Goal: Task Accomplishment & Management: Manage account settings

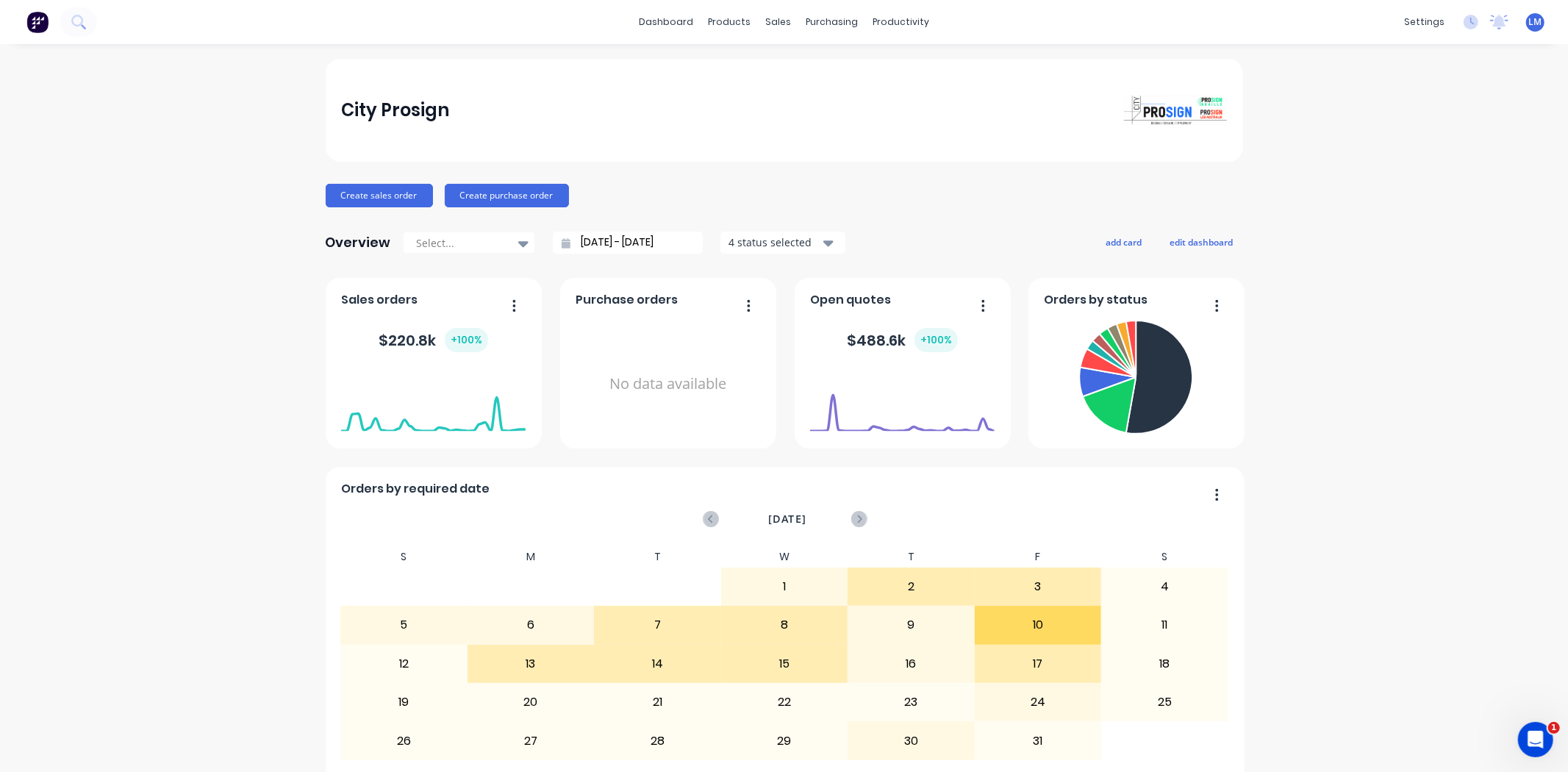
click at [797, 74] on div "Sales Orders" at bounding box center [827, 70] width 60 height 13
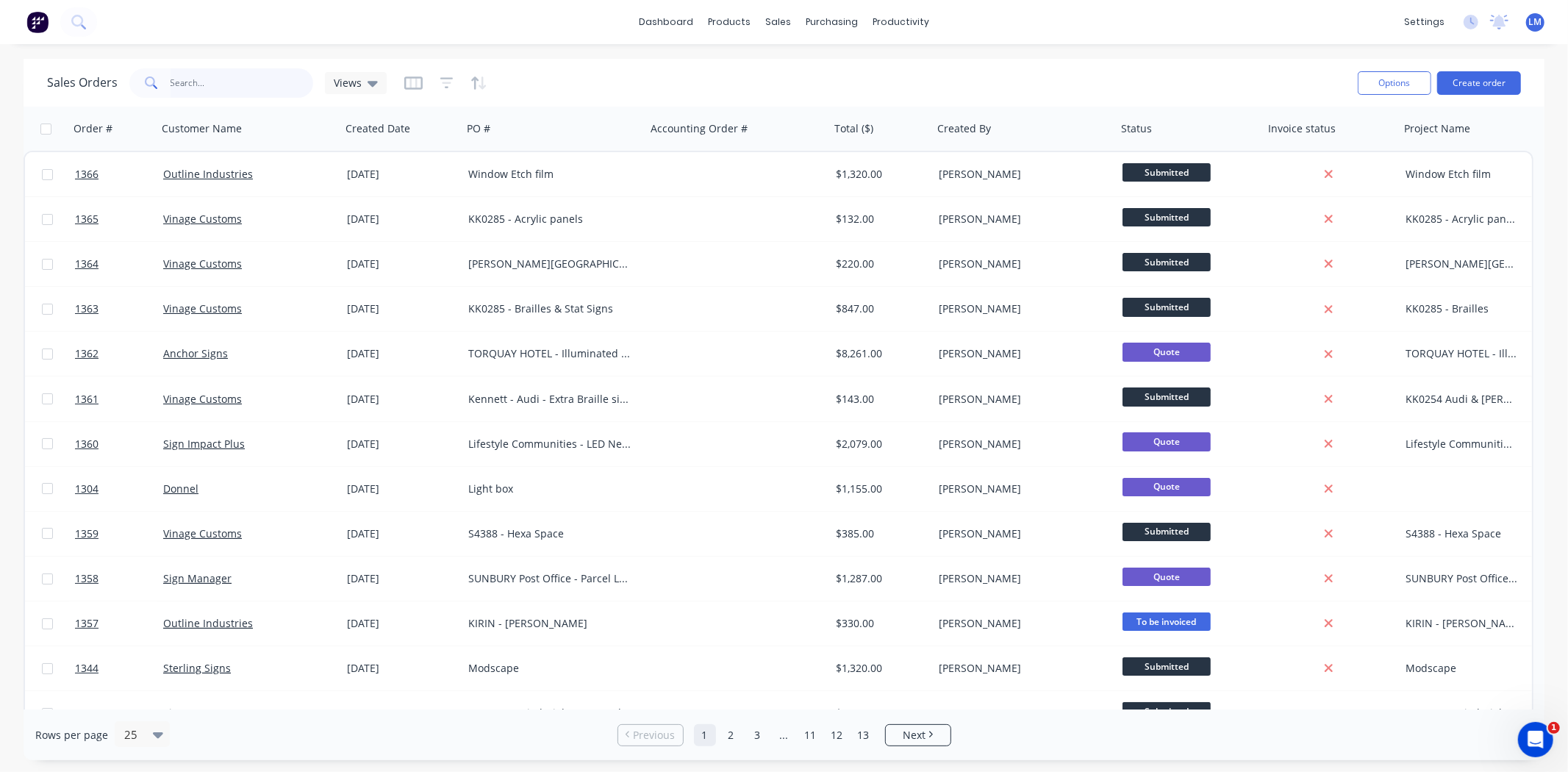
click at [171, 84] on input "text" at bounding box center [242, 82] width 143 height 29
type input "a1"
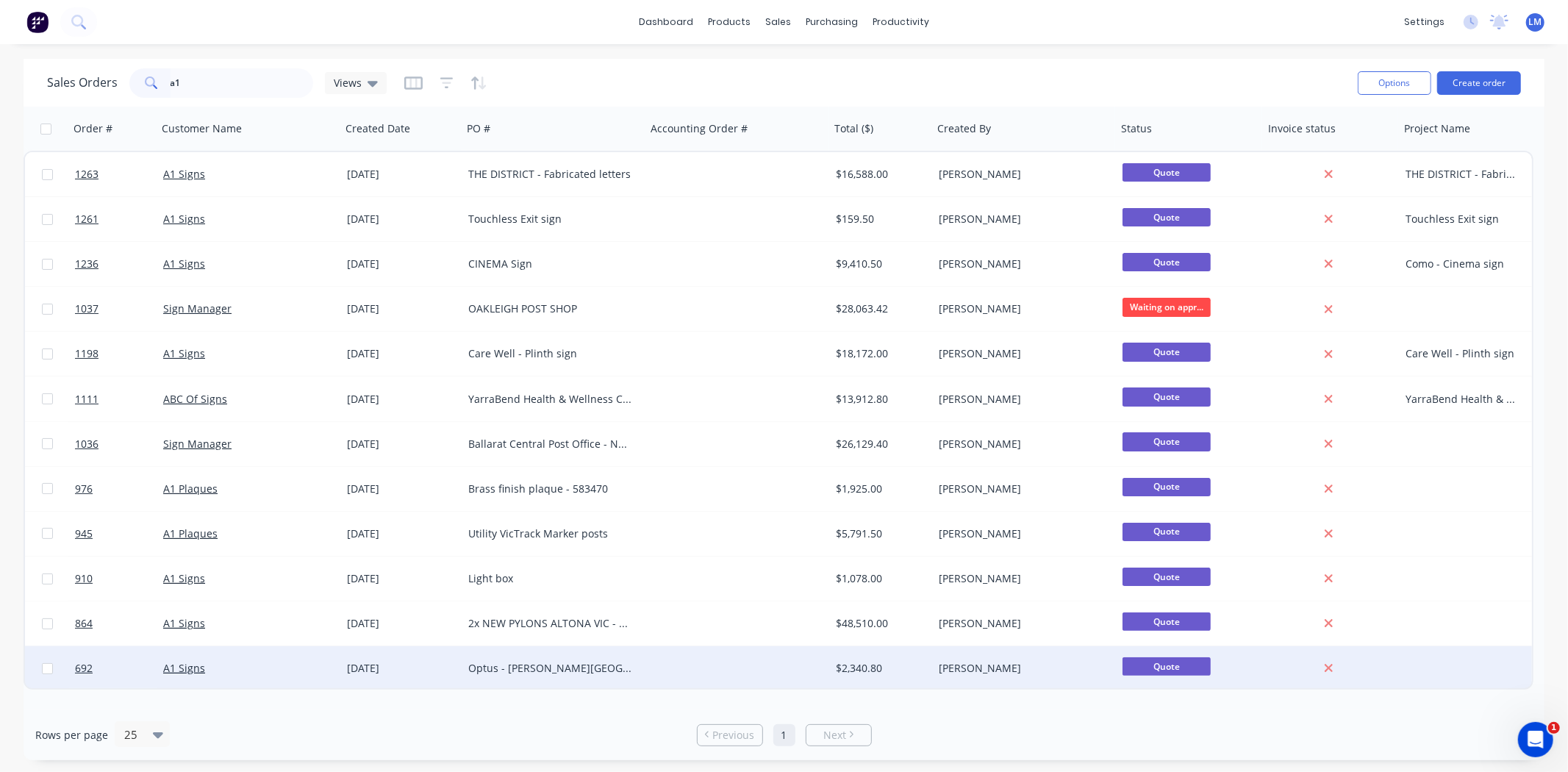
click at [489, 674] on div "Optus - [PERSON_NAME][GEOGRAPHIC_DATA]" at bounding box center [550, 668] width 163 height 15
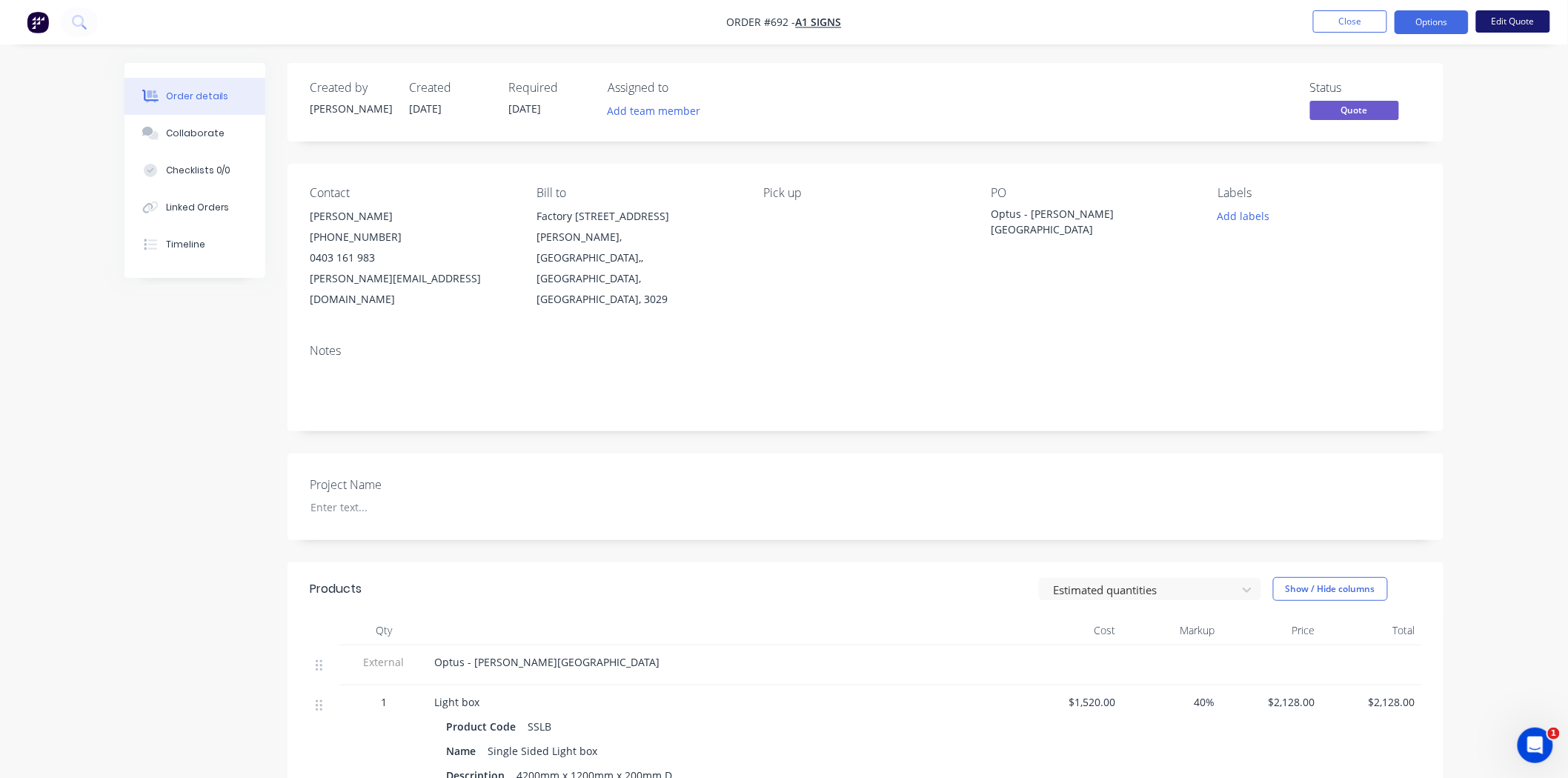
click at [1516, 21] on button "Edit Quote" at bounding box center [1513, 22] width 74 height 22
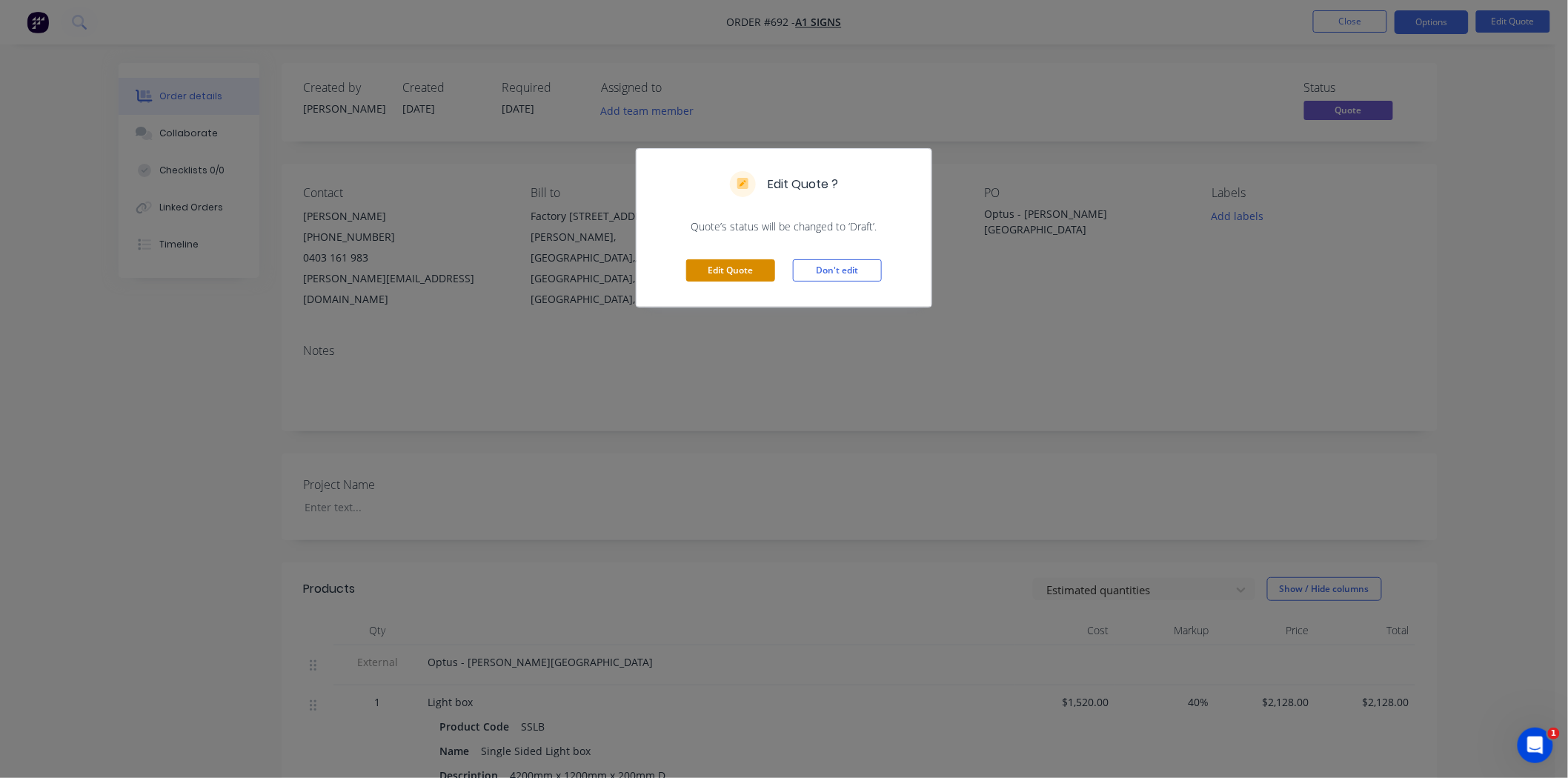
click at [730, 273] on button "Edit Quote" at bounding box center [731, 270] width 89 height 22
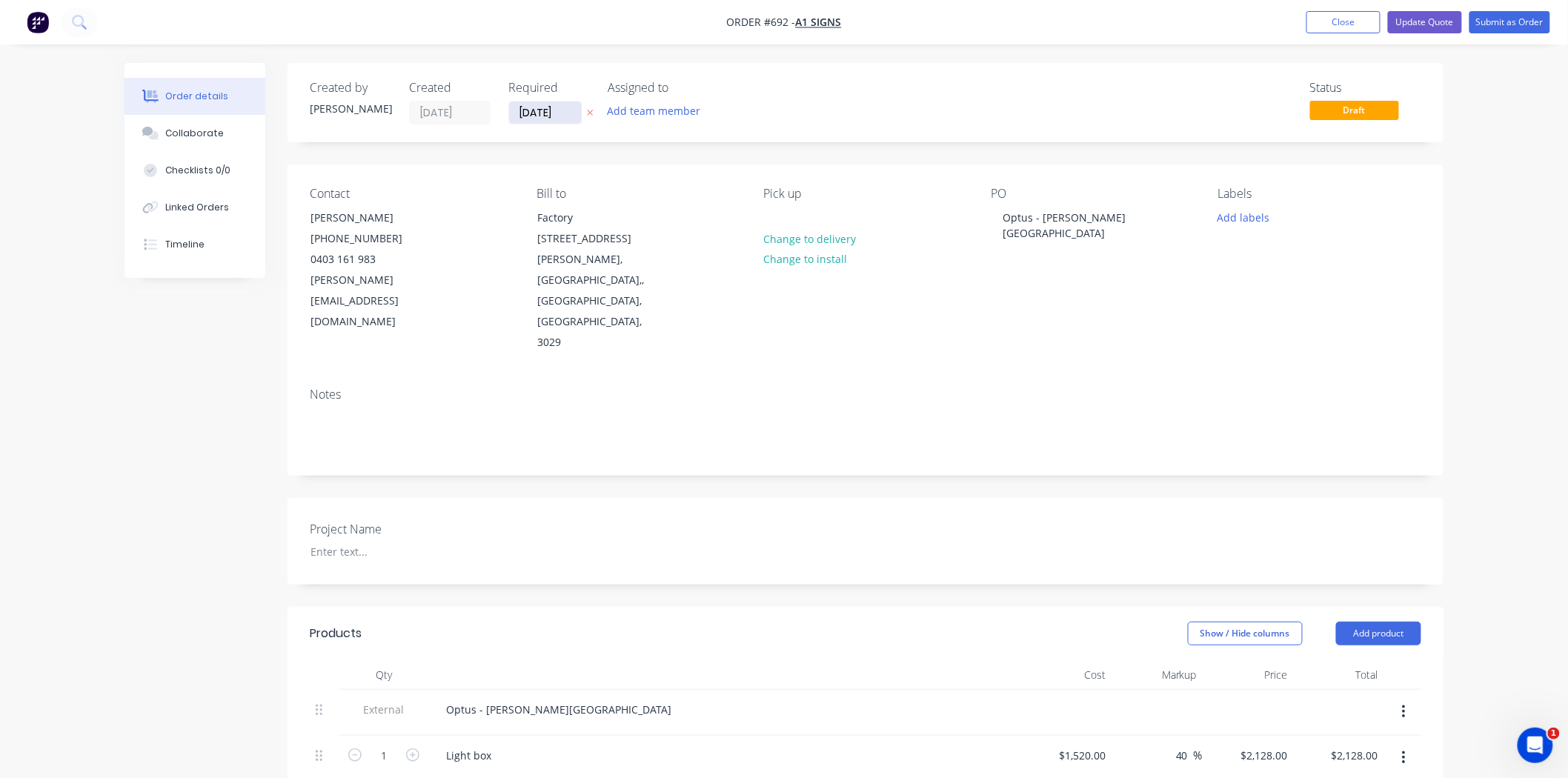
click at [563, 105] on input "[DATE]" at bounding box center [545, 112] width 73 height 22
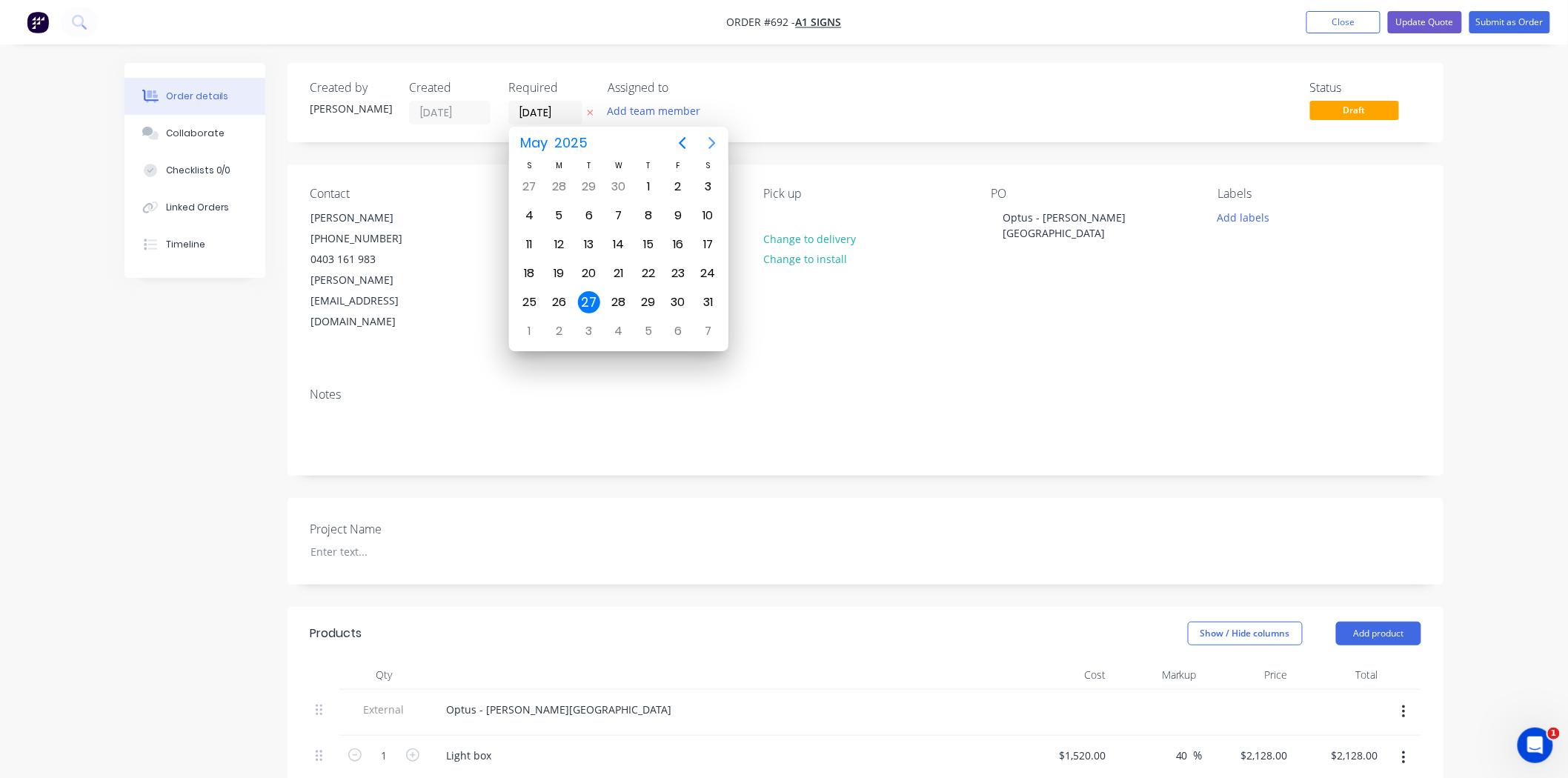
click at [712, 144] on icon "Next page" at bounding box center [712, 143] width 6 height 12
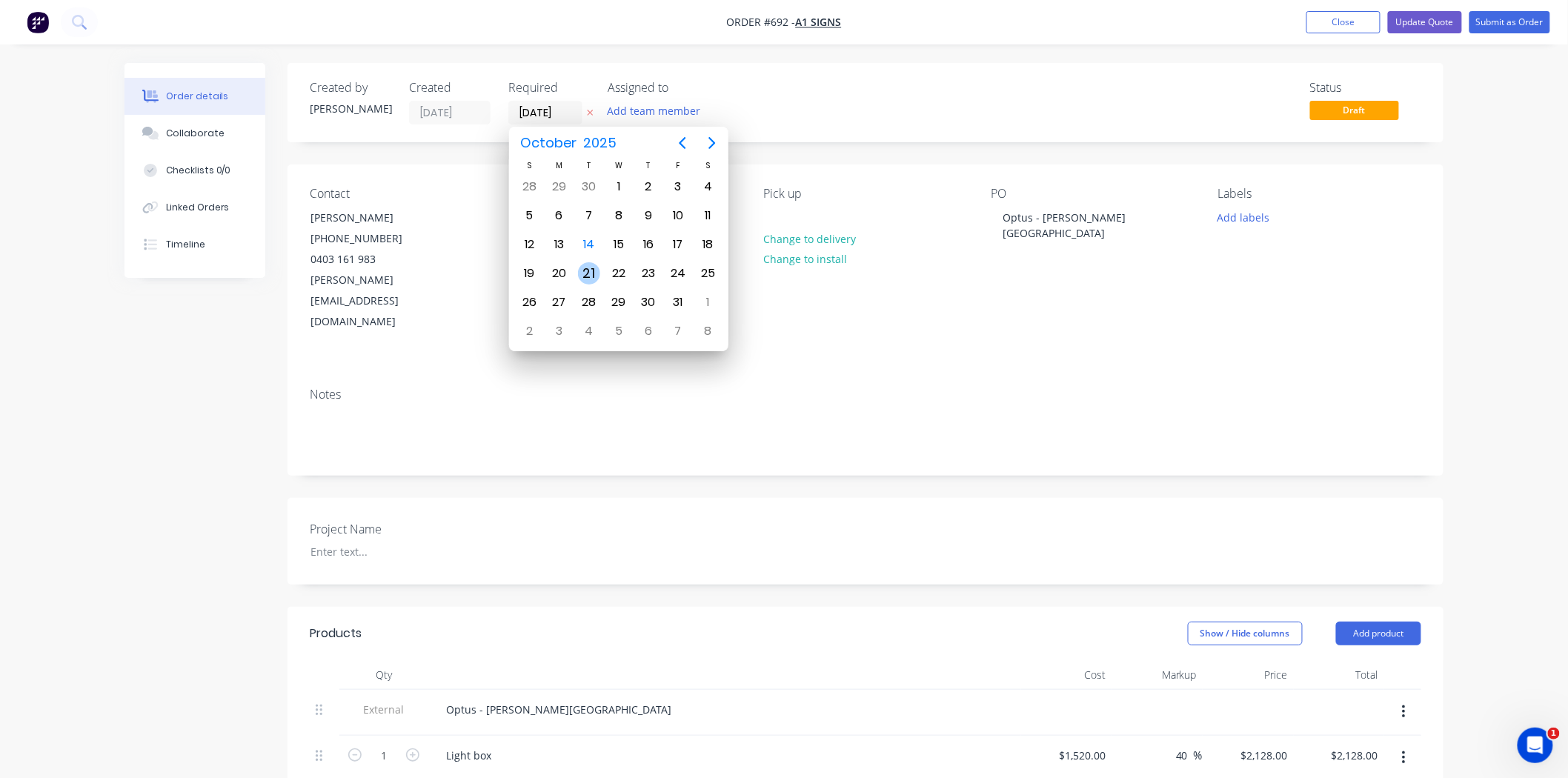
click at [589, 273] on div "21" at bounding box center [589, 273] width 22 height 22
type input "[DATE]"
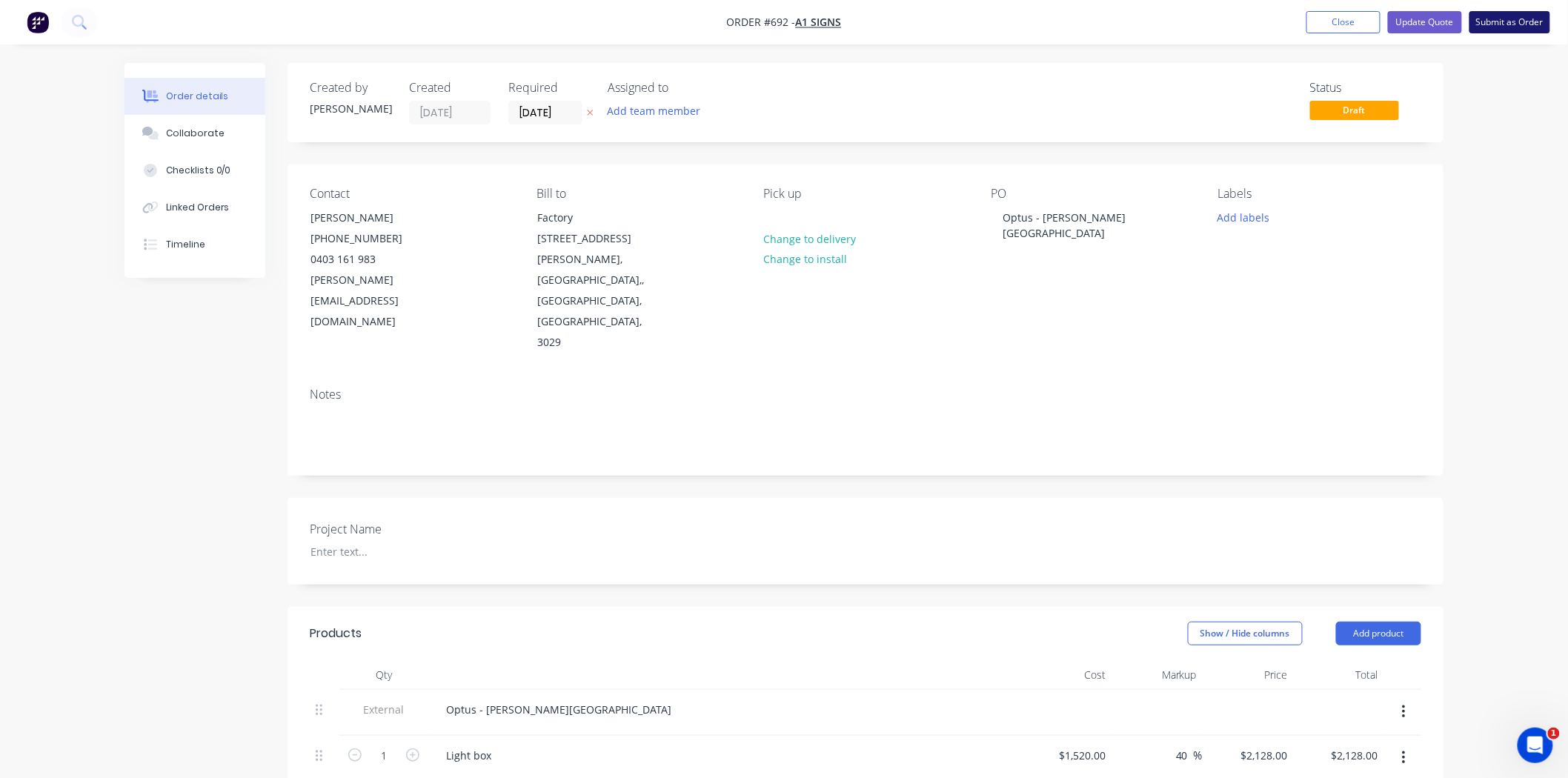
click at [1499, 21] on button "Submit as Order" at bounding box center [1510, 22] width 81 height 22
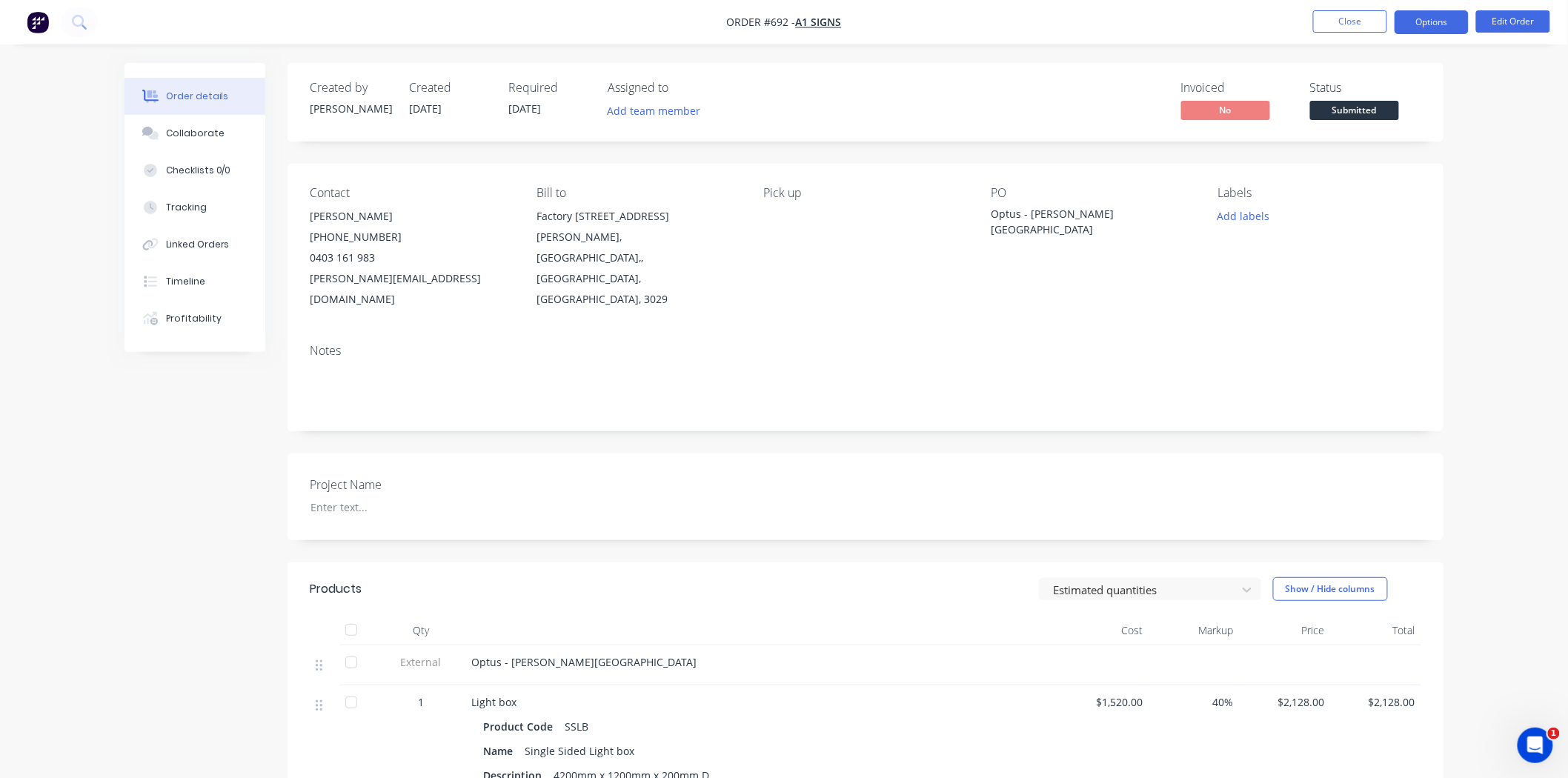
click at [1432, 22] on button "Options" at bounding box center [1432, 22] width 74 height 24
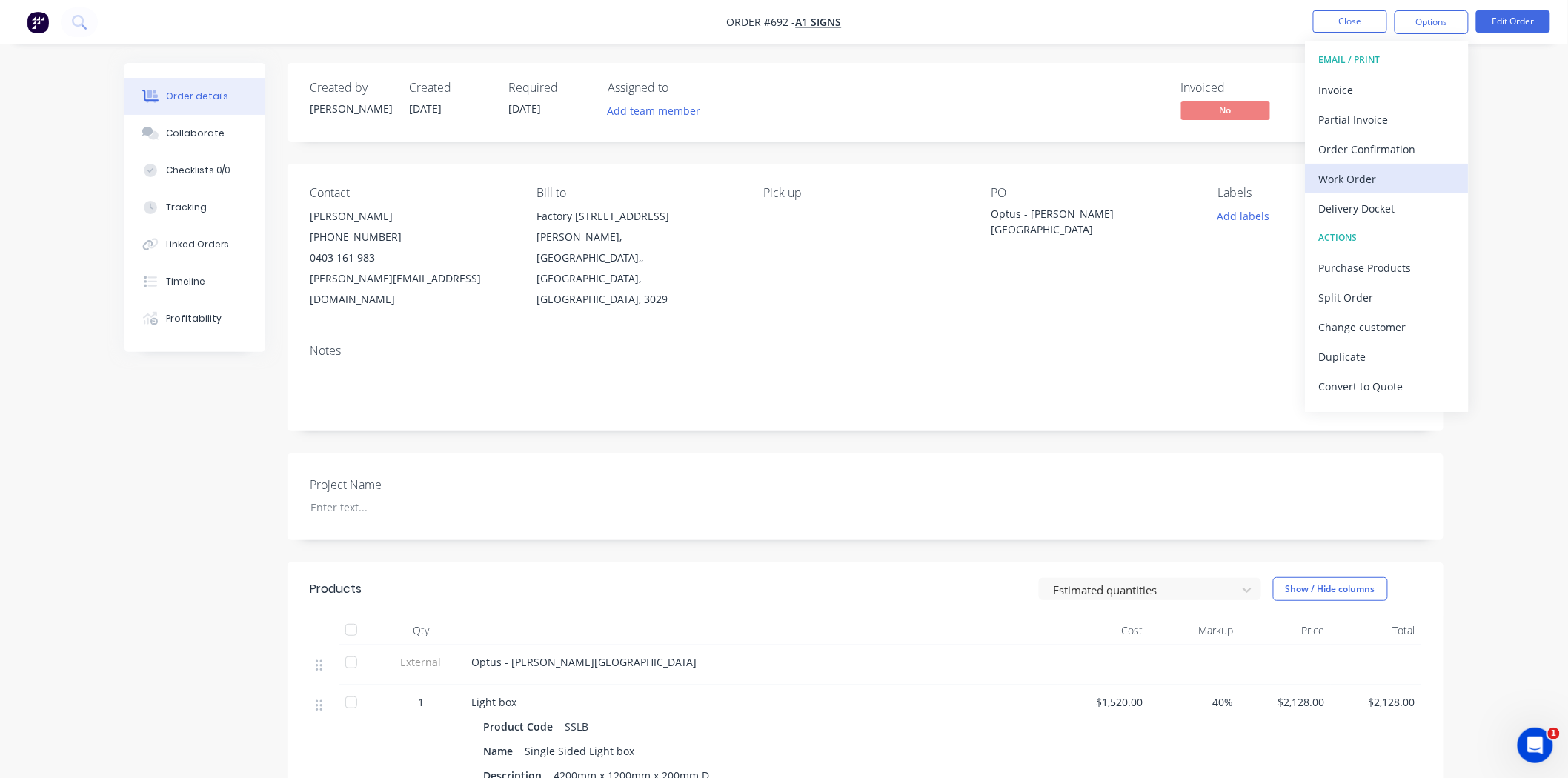
click at [1365, 183] on div "Work Order" at bounding box center [1387, 179] width 136 height 22
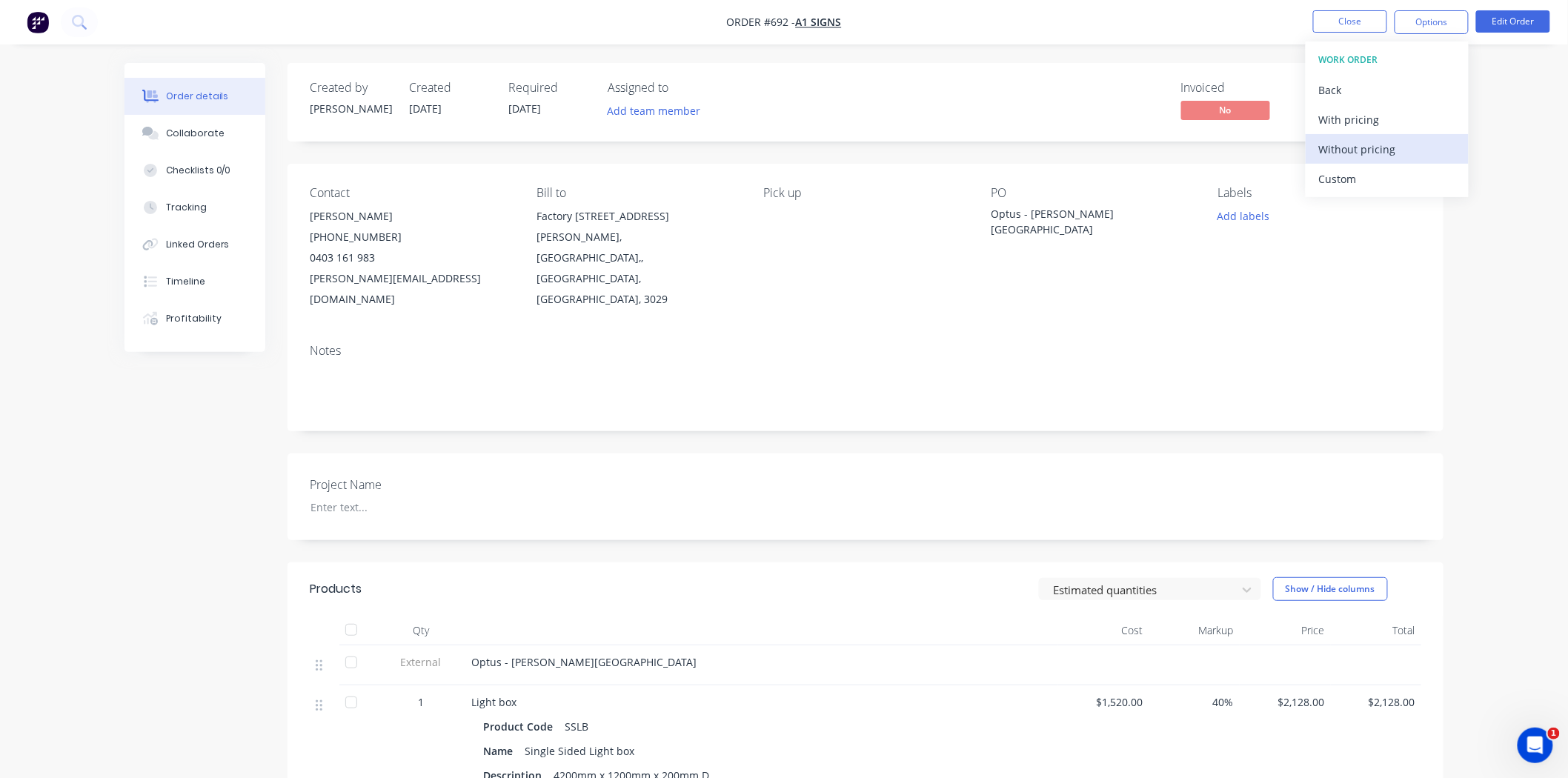
click at [1365, 152] on div "Without pricing" at bounding box center [1387, 149] width 136 height 22
click at [1352, 24] on button "Close" at bounding box center [1350, 22] width 74 height 22
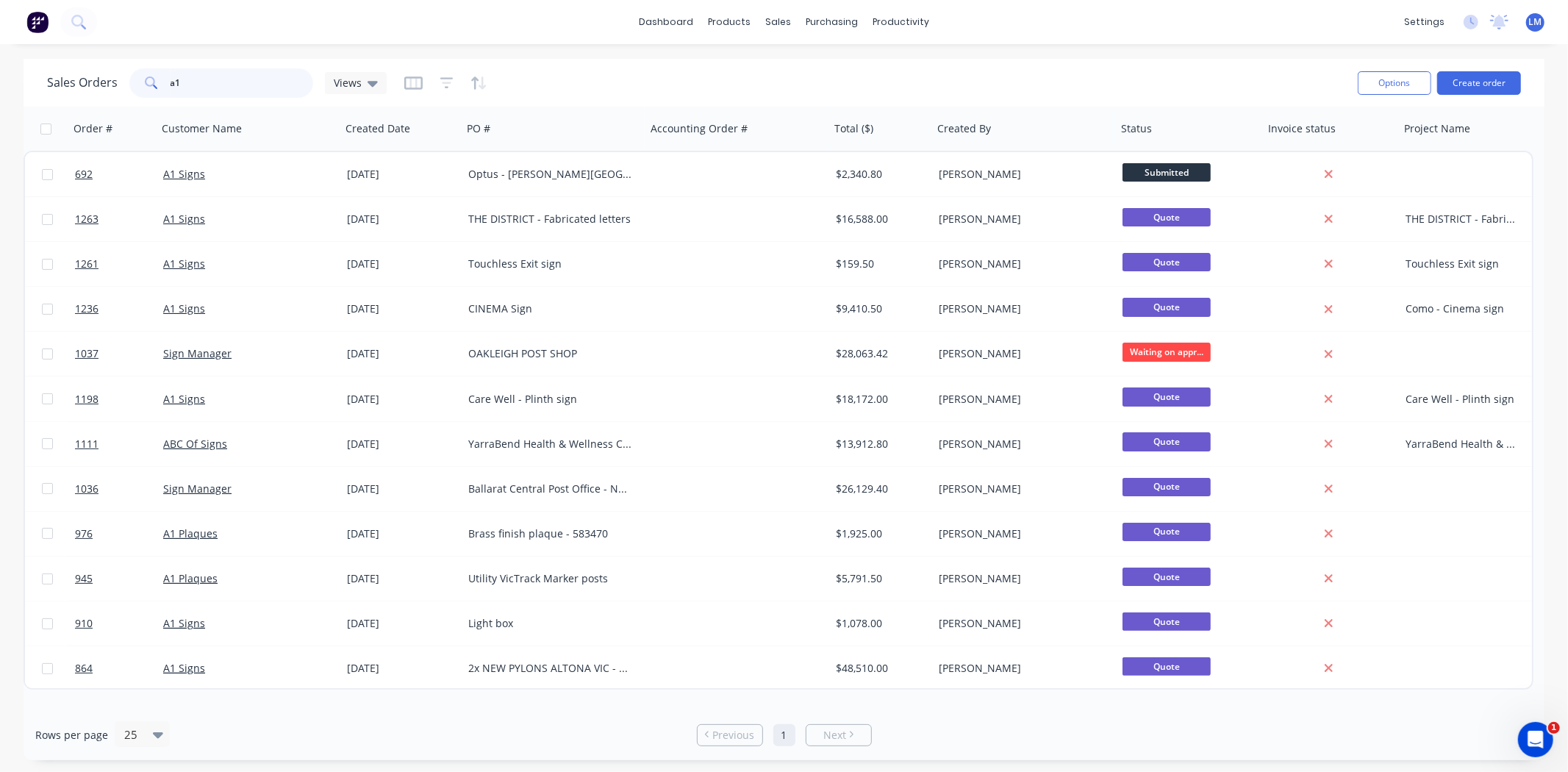
drag, startPoint x: 211, startPoint y: 78, endPoint x: 135, endPoint y: 82, distance: 76.1
click at [133, 78] on div "a1" at bounding box center [222, 82] width 184 height 29
